Goal: Find specific page/section: Find specific page/section

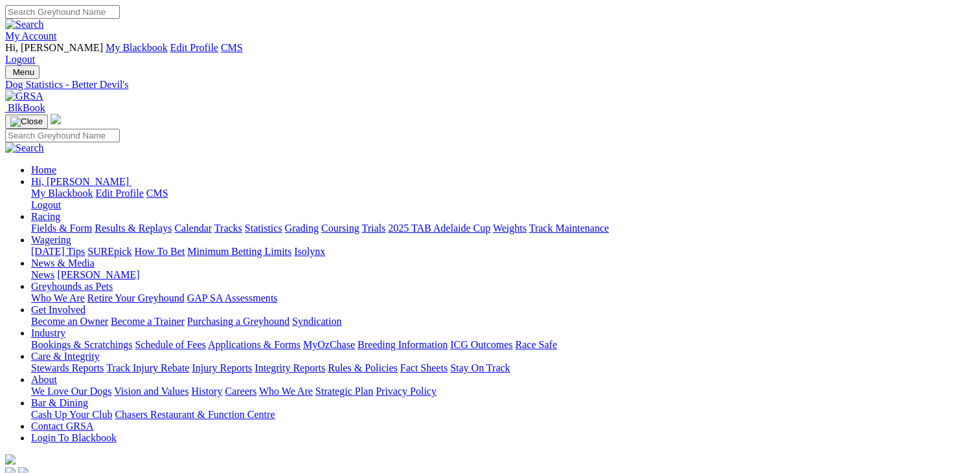
click at [74, 223] on link "Fields & Form" at bounding box center [61, 228] width 61 height 11
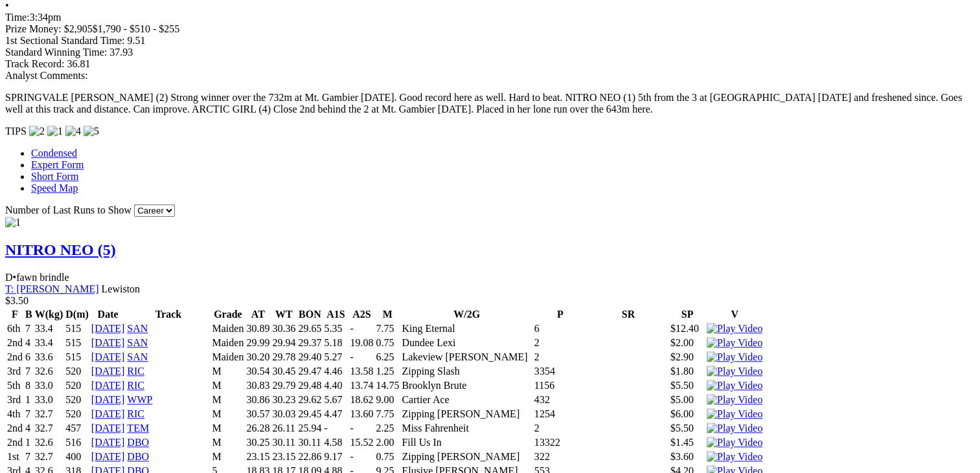
scroll to position [1086, 0]
